Goal: Information Seeking & Learning: Learn about a topic

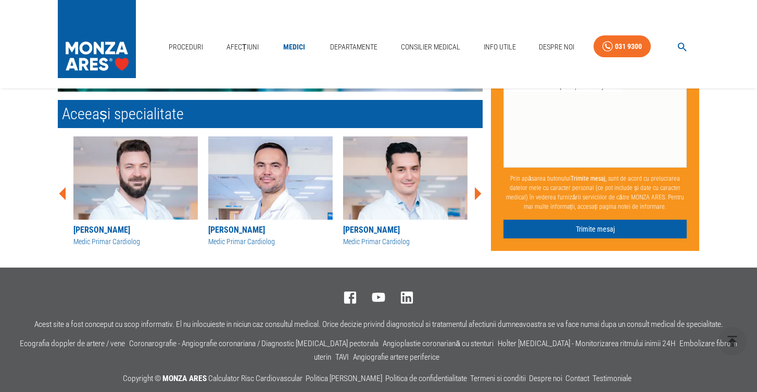
scroll to position [947, 0]
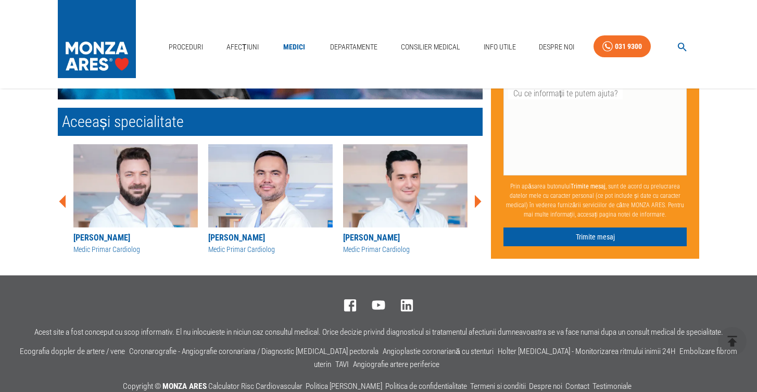
click at [475, 195] on icon at bounding box center [478, 201] width 7 height 13
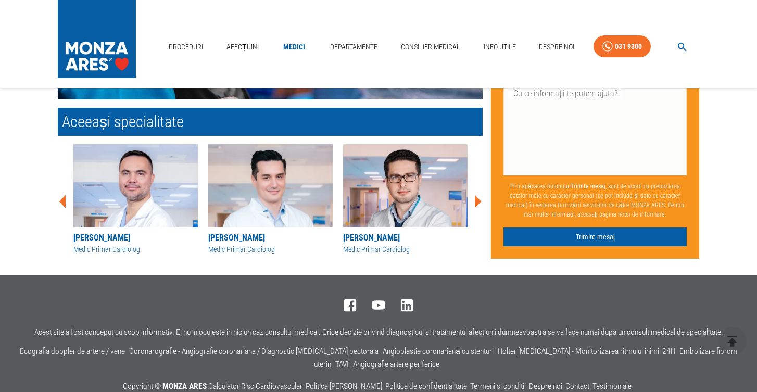
click at [475, 195] on icon at bounding box center [478, 201] width 7 height 13
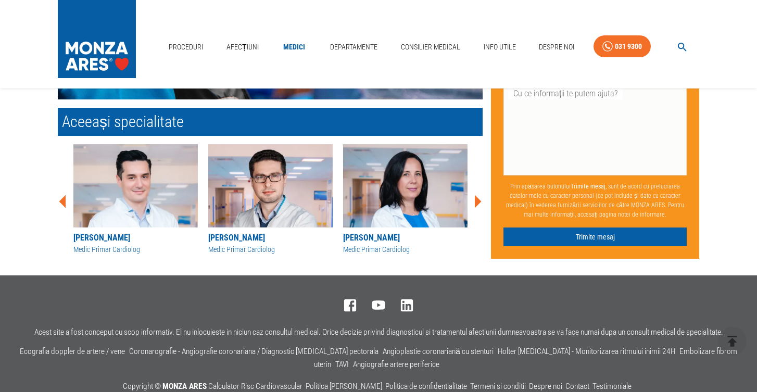
click at [475, 195] on icon at bounding box center [478, 201] width 7 height 13
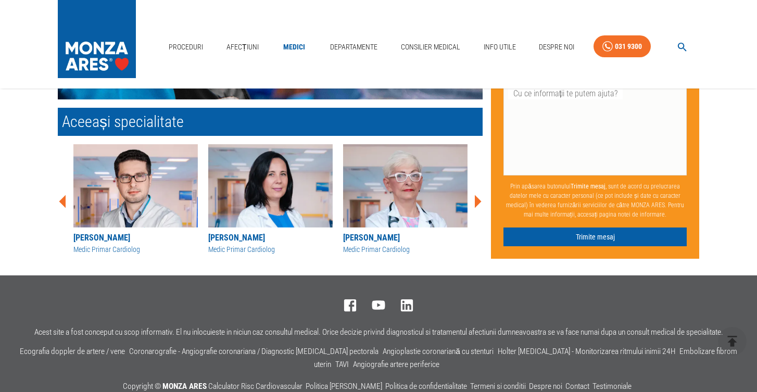
click at [475, 195] on icon at bounding box center [478, 201] width 7 height 13
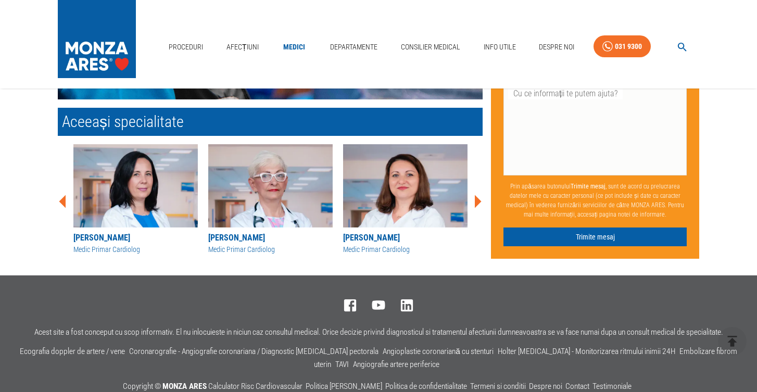
click at [475, 195] on icon at bounding box center [478, 201] width 7 height 13
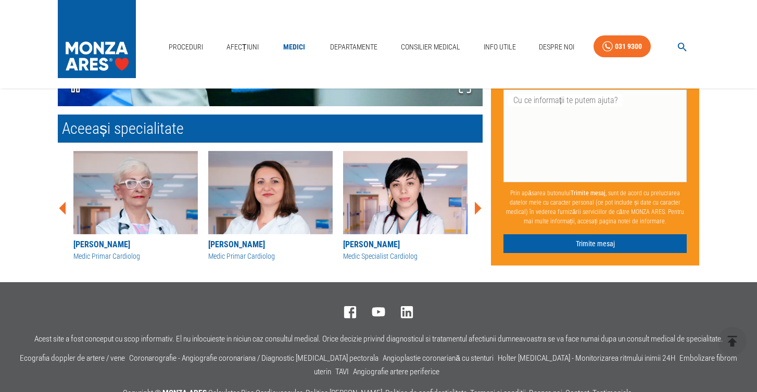
click at [476, 180] on div "[PERSON_NAME] - Frunza Medic Specialist Cardiolog [PERSON_NAME] Medic Specialis…" at bounding box center [265, 204] width 433 height 123
click at [482, 194] on icon at bounding box center [477, 208] width 31 height 31
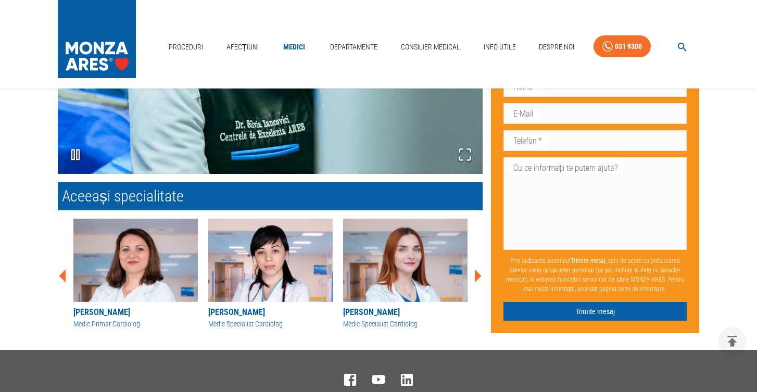
scroll to position [702, 0]
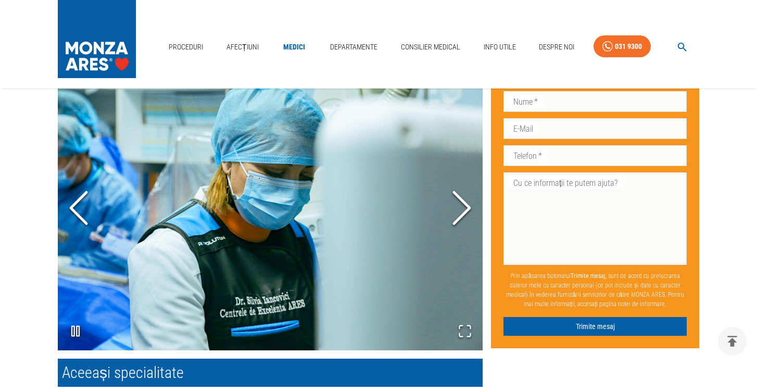
click at [465, 193] on polyline "Next Slide" at bounding box center [462, 208] width 16 height 31
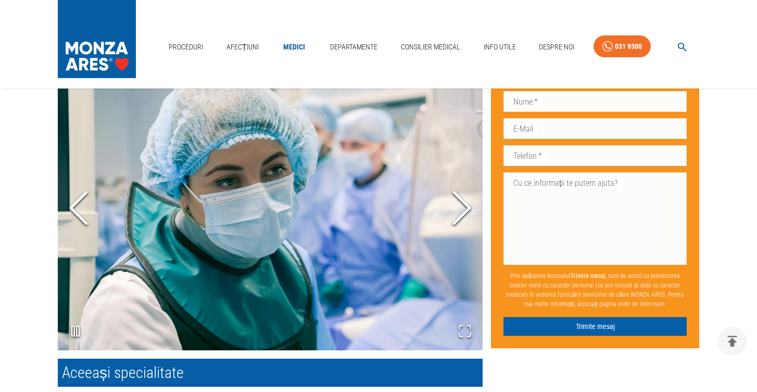
click at [465, 193] on polyline "Next Slide" at bounding box center [462, 208] width 16 height 31
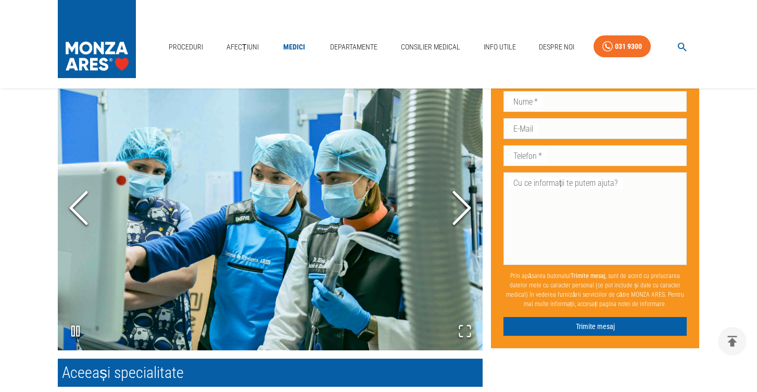
click at [72, 193] on polyline "Previous Slide" at bounding box center [79, 208] width 16 height 31
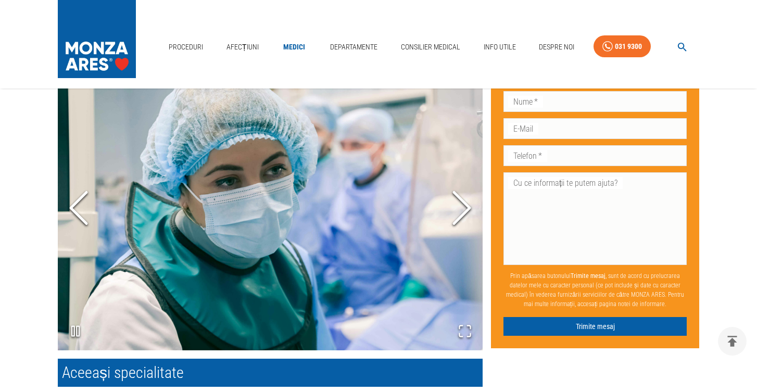
click at [72, 193] on polyline "Previous Slide" at bounding box center [79, 208] width 16 height 31
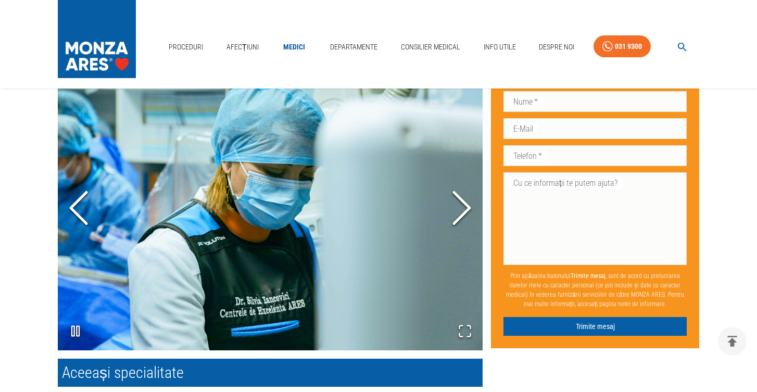
click at [468, 184] on icon "Next Slide" at bounding box center [461, 208] width 31 height 62
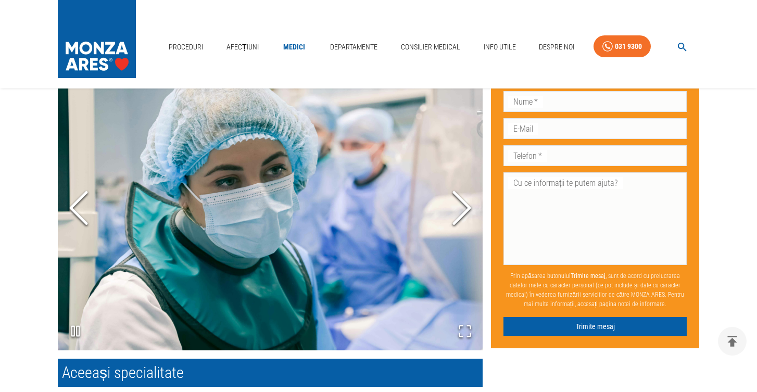
click at [468, 184] on icon "Next Slide" at bounding box center [461, 208] width 31 height 62
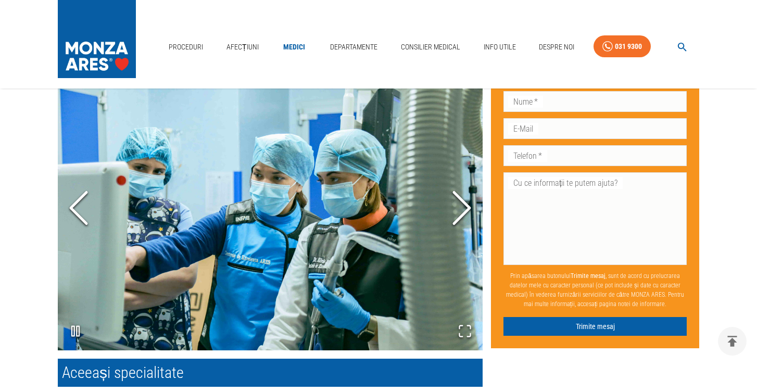
click at [465, 193] on polyline "Next Slide" at bounding box center [462, 208] width 16 height 31
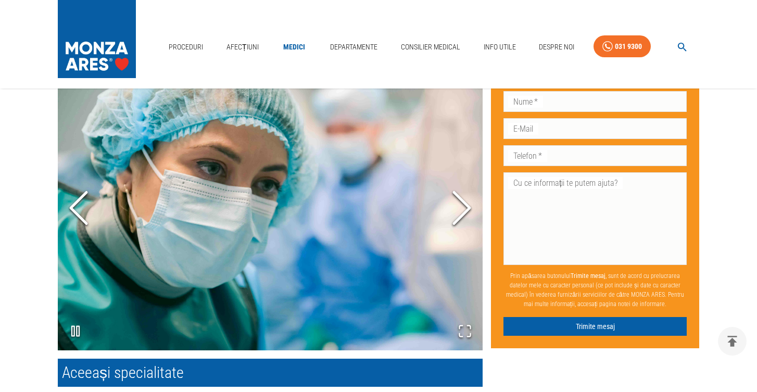
click at [465, 193] on polyline "Next Slide" at bounding box center [462, 208] width 16 height 31
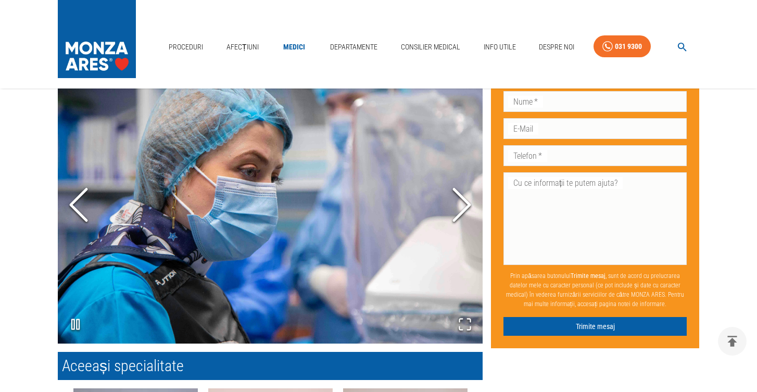
click at [465, 183] on icon "Next Slide" at bounding box center [461, 204] width 31 height 62
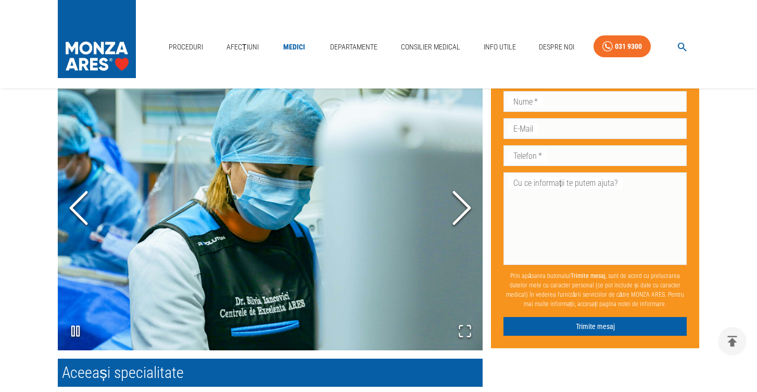
click at [465, 193] on polyline "Next Slide" at bounding box center [462, 208] width 16 height 31
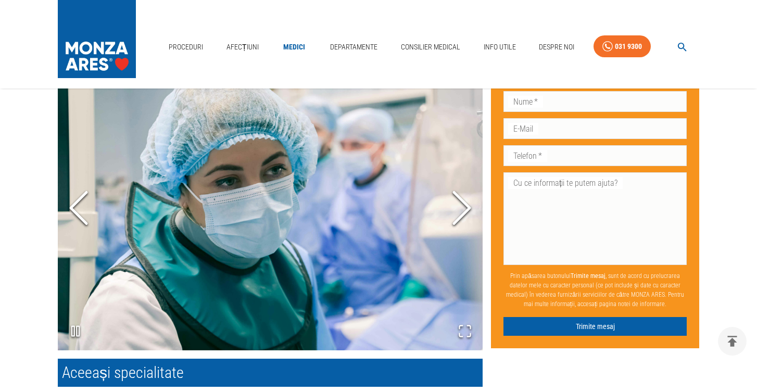
click at [465, 193] on polyline "Next Slide" at bounding box center [462, 208] width 16 height 31
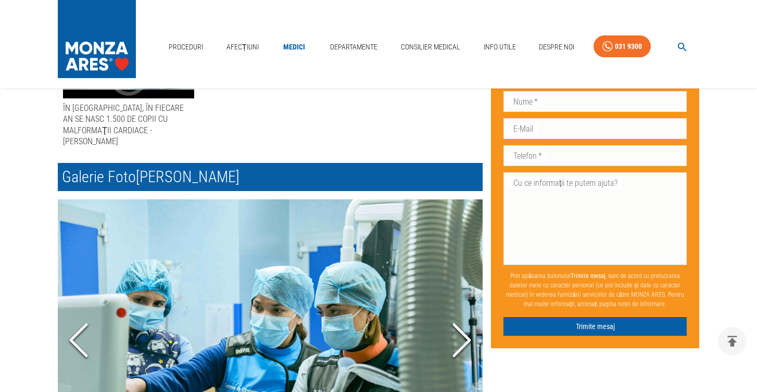
scroll to position [568, 0]
